Goal: Transaction & Acquisition: Purchase product/service

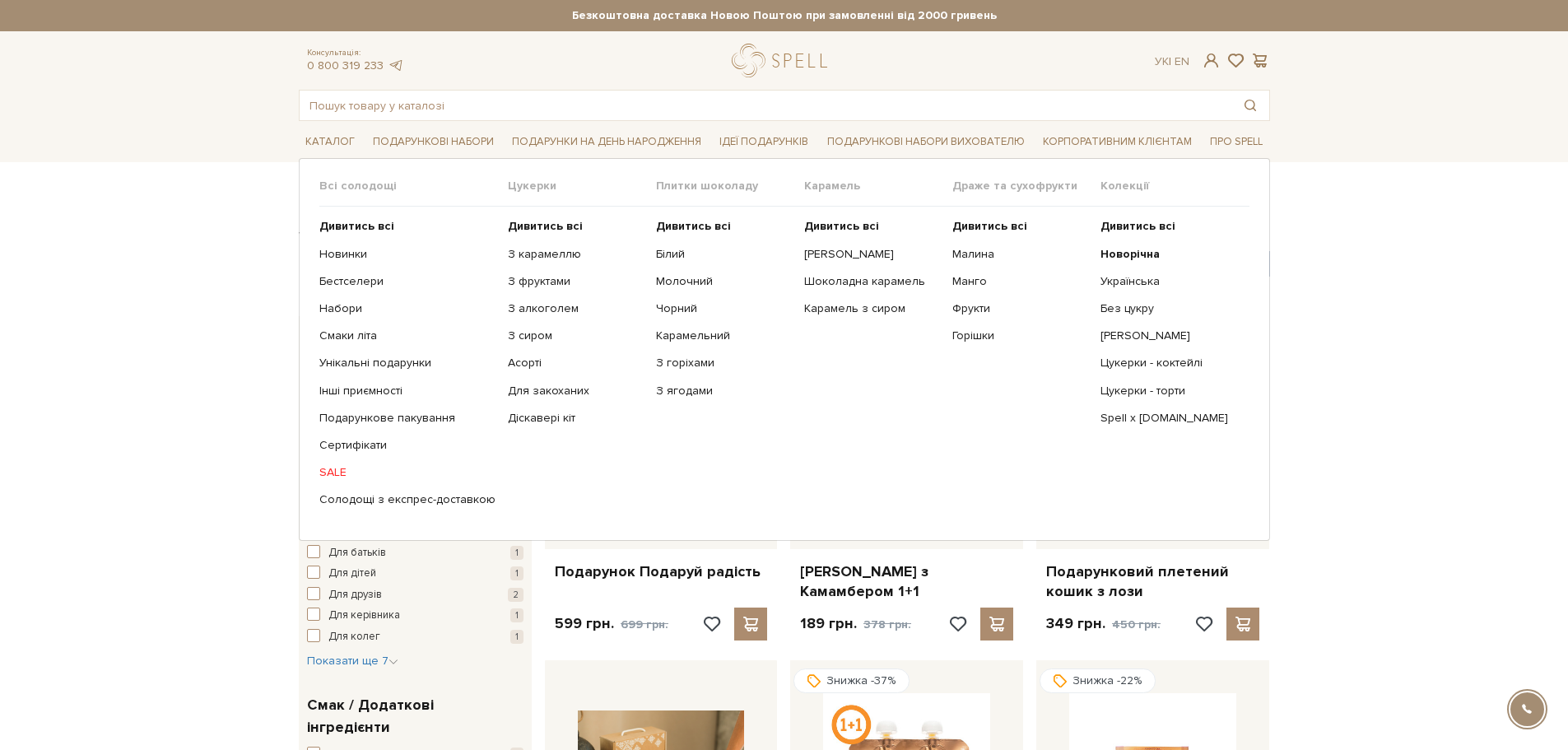
click at [338, 462] on ul "Дивитись всі Новинки Бестселери Набори Смаки літа Інші приємності" at bounding box center [413, 363] width 188 height 313
click at [338, 469] on link "SALE" at bounding box center [407, 472] width 176 height 15
